Goal: Task Accomplishment & Management: Manage account settings

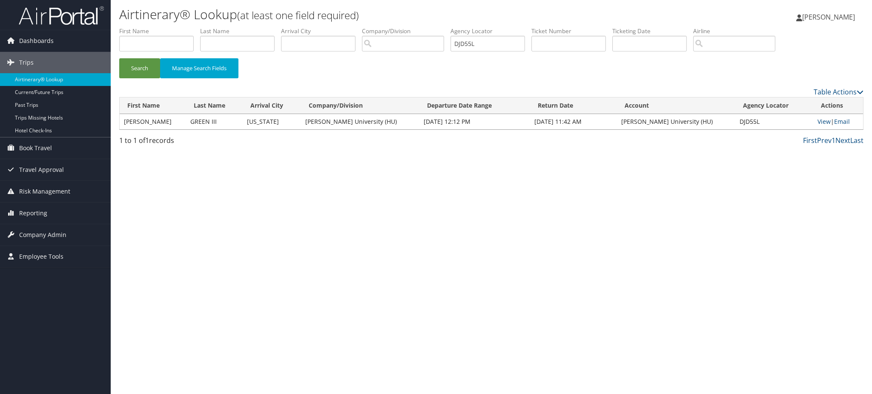
click at [77, 17] on img at bounding box center [61, 16] width 85 height 20
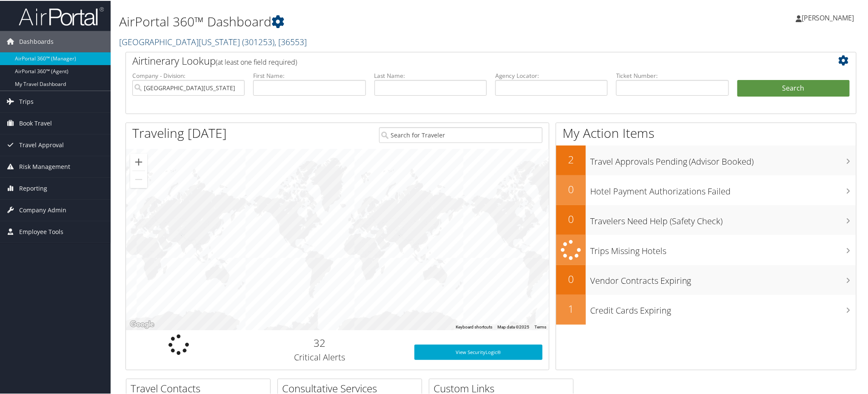
click at [274, 40] on span ", [ 36553 ]" at bounding box center [290, 40] width 32 height 11
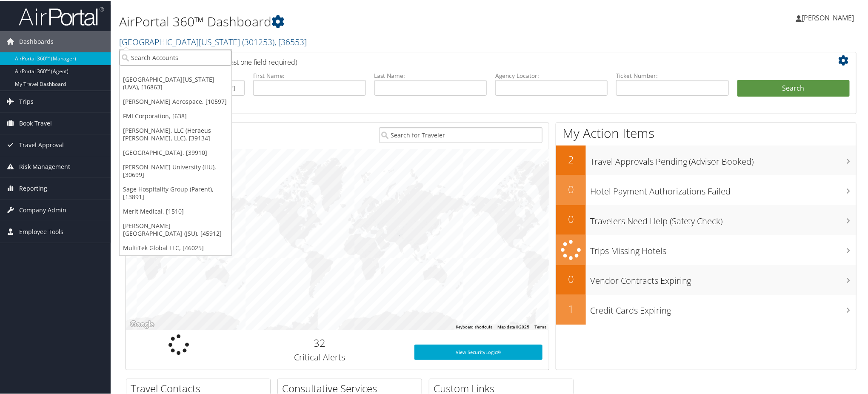
click at [209, 61] on input "search" at bounding box center [176, 57] width 112 height 16
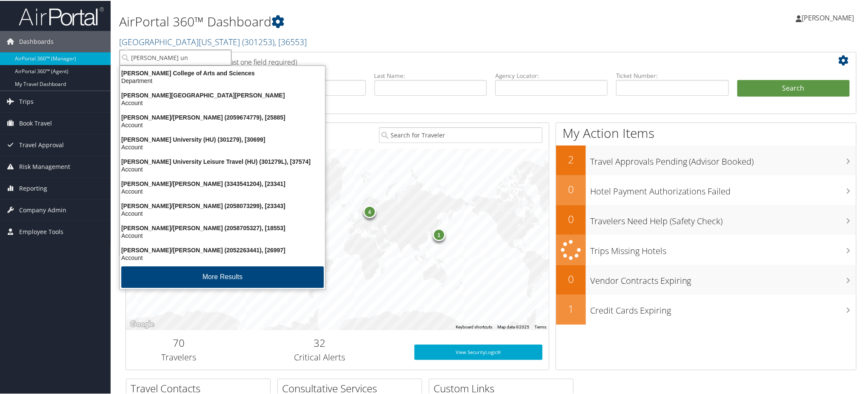
type input "howard uni"
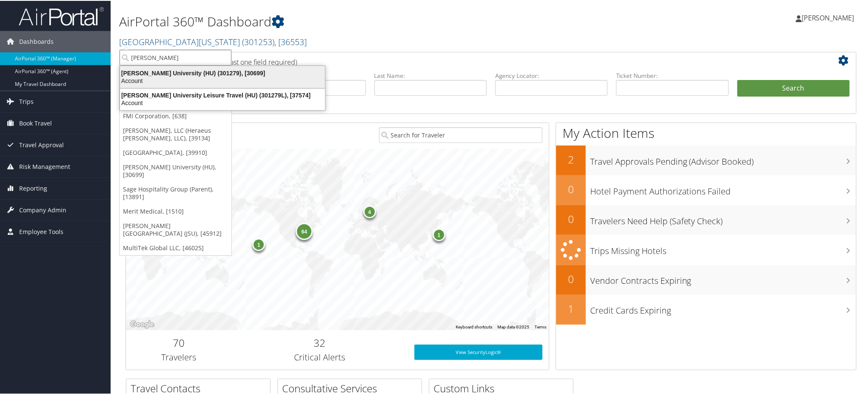
click at [201, 75] on div "Howard University (HU) (301279), [30699]" at bounding box center [222, 73] width 215 height 8
